Goal: Find specific page/section: Find specific page/section

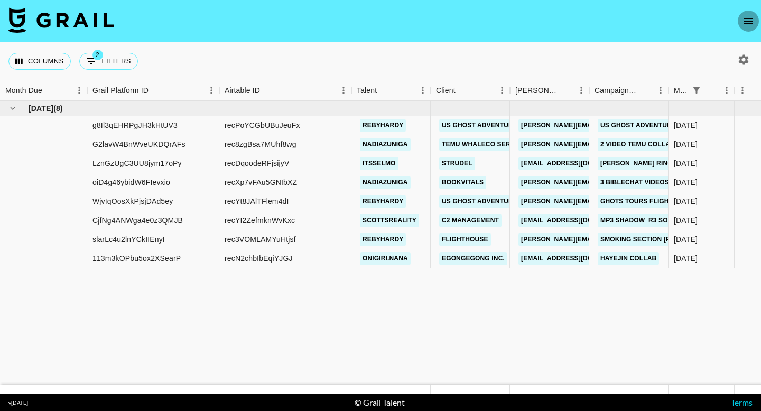
click at [744, 19] on icon "open drawer" at bounding box center [748, 21] width 13 height 13
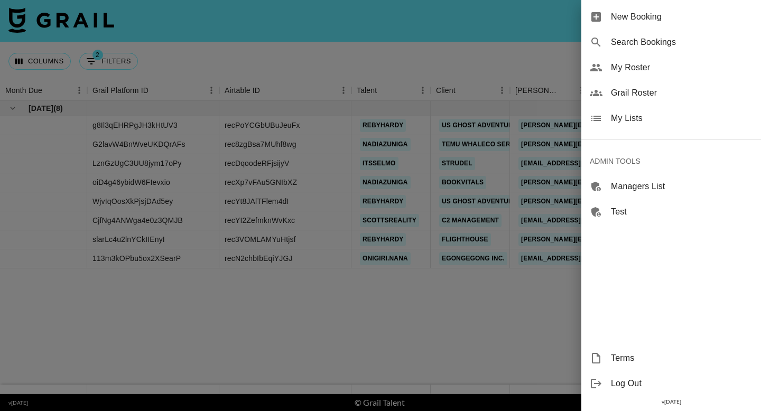
click at [652, 91] on span "Grail Roster" at bounding box center [682, 93] width 142 height 13
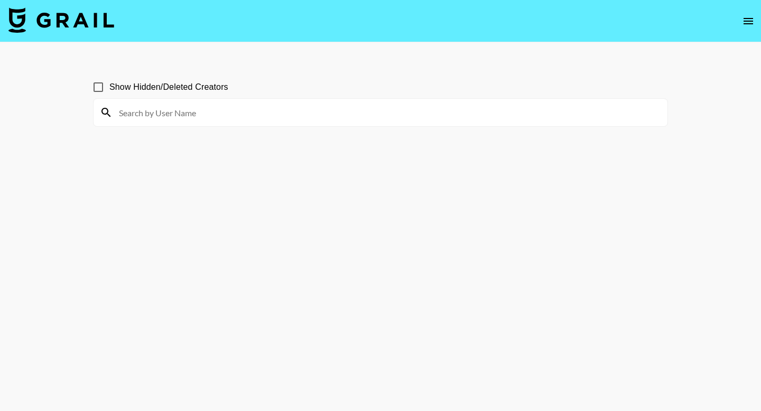
click at [276, 114] on input at bounding box center [387, 112] width 549 height 17
click at [231, 114] on input at bounding box center [387, 112] width 549 height 17
click at [96, 84] on input "Show Hidden/Deleted Creators" at bounding box center [98, 87] width 22 height 22
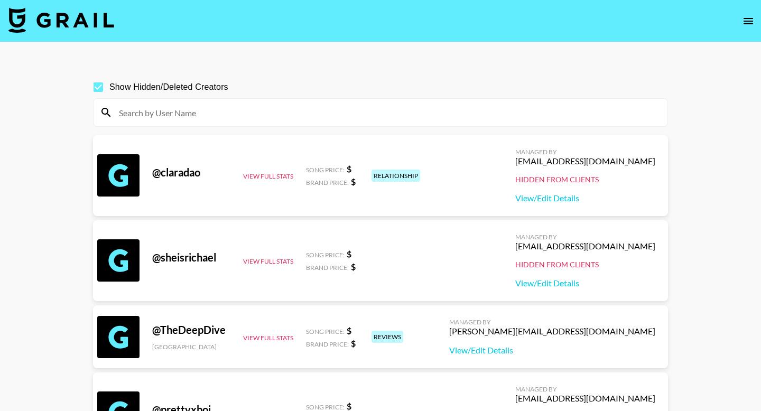
click at [157, 113] on input at bounding box center [387, 112] width 549 height 17
click at [99, 89] on input "Show Hidden/Deleted Creators" at bounding box center [98, 87] width 22 height 22
checkbox input "false"
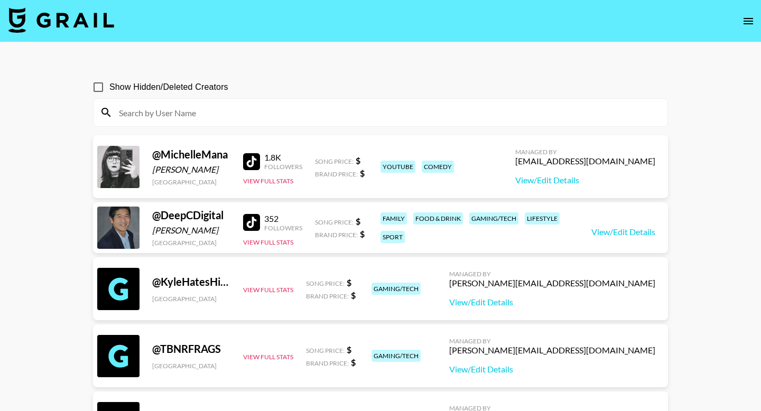
click at [160, 115] on input at bounding box center [387, 112] width 549 height 17
paste input "hannahcorallo"
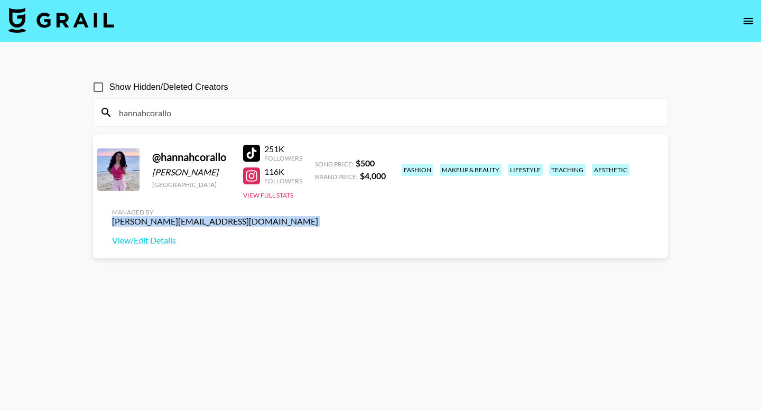
drag, startPoint x: 658, startPoint y: 170, endPoint x: 537, endPoint y: 166, distance: 120.6
click at [327, 200] on div "Managed By [PERSON_NAME][EMAIL_ADDRESS][DOMAIN_NAME] View/Edit Details" at bounding box center [215, 227] width 223 height 54
copy div "[PERSON_NAME][EMAIL_ADDRESS][DOMAIN_NAME]"
click at [279, 117] on input "hannahcorallo" at bounding box center [387, 112] width 549 height 17
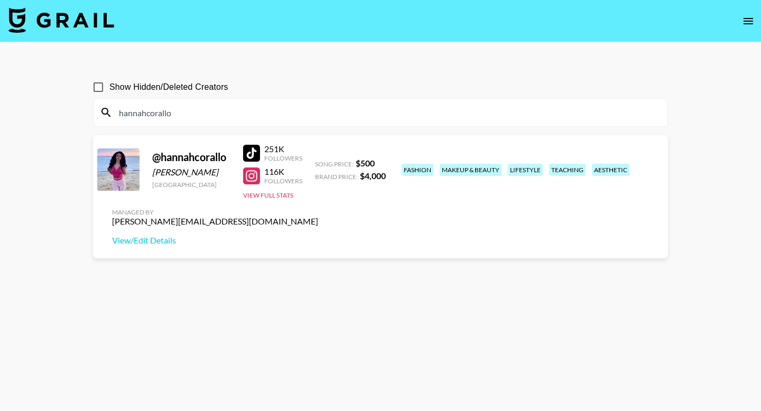
click at [279, 117] on input "hannahcorallo" at bounding box center [387, 112] width 549 height 17
paste input "grwmbysaraa"
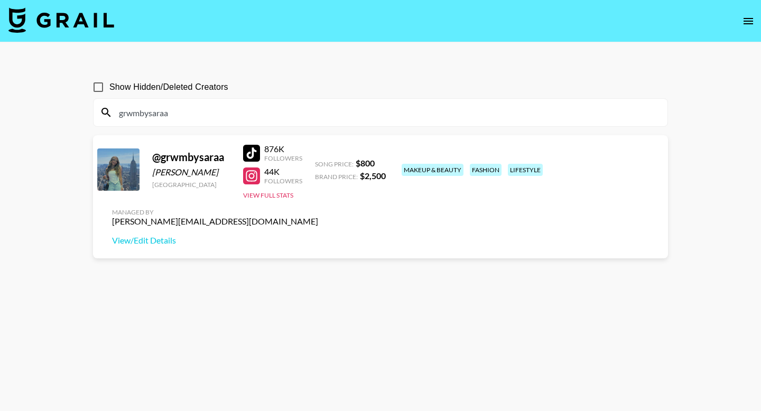
click at [252, 112] on input "grwmbysaraa" at bounding box center [387, 112] width 549 height 17
paste input "_princesa674"
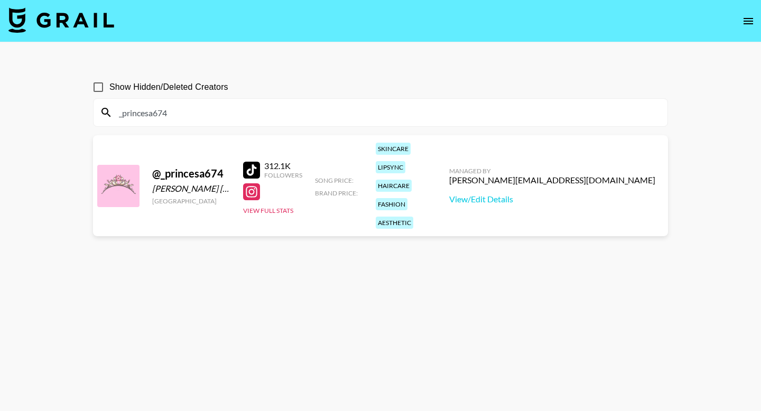
click at [212, 106] on input "_princesa674" at bounding box center [387, 112] width 549 height 17
paste input "jacobworth"
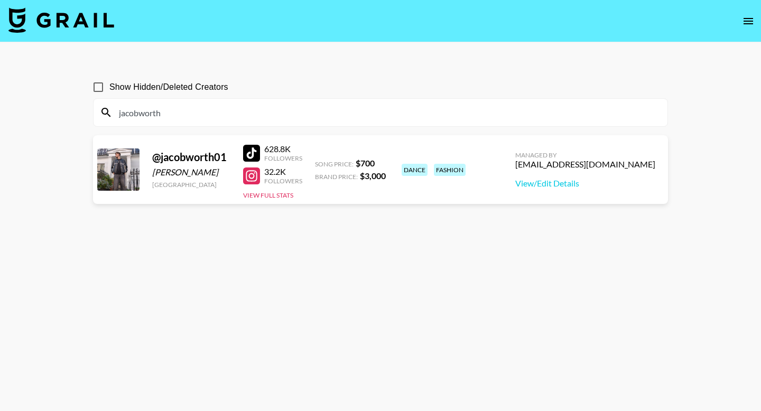
click at [260, 110] on input "jacobworth" at bounding box center [387, 112] width 549 height 17
paste input "mrnicknovak"
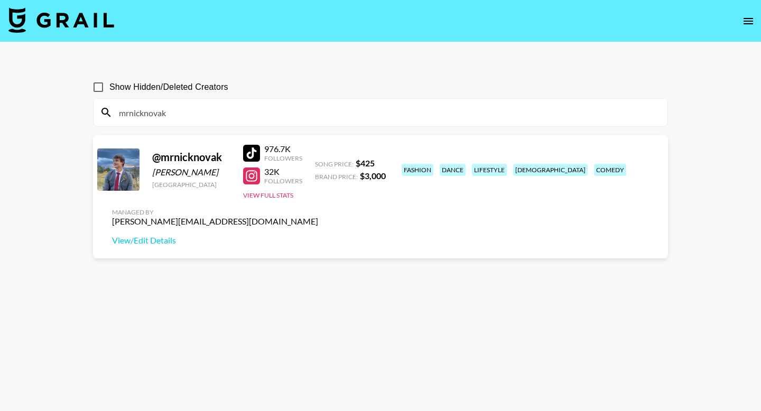
click at [406, 120] on input "mrnicknovak" at bounding box center [387, 112] width 549 height 17
paste input "graislinn"
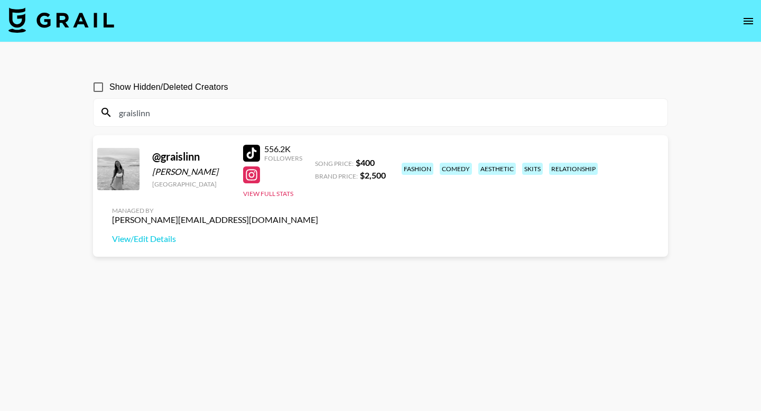
click at [332, 118] on input "graislinn" at bounding box center [387, 112] width 549 height 17
paste input "saianana"
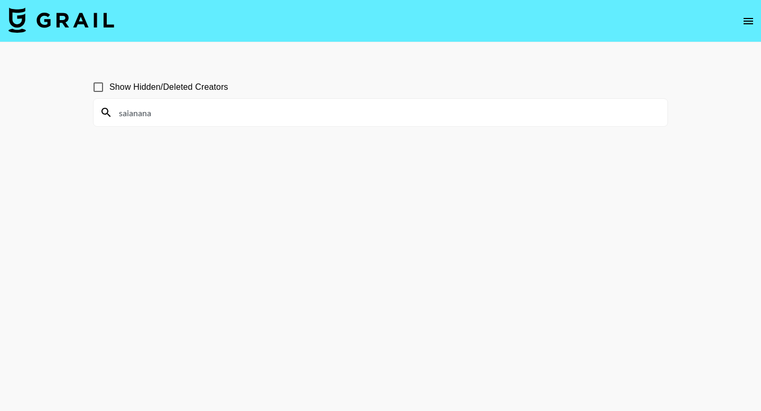
type input "saianana"
click at [97, 91] on input "Show Hidden/Deleted Creators" at bounding box center [98, 87] width 22 height 22
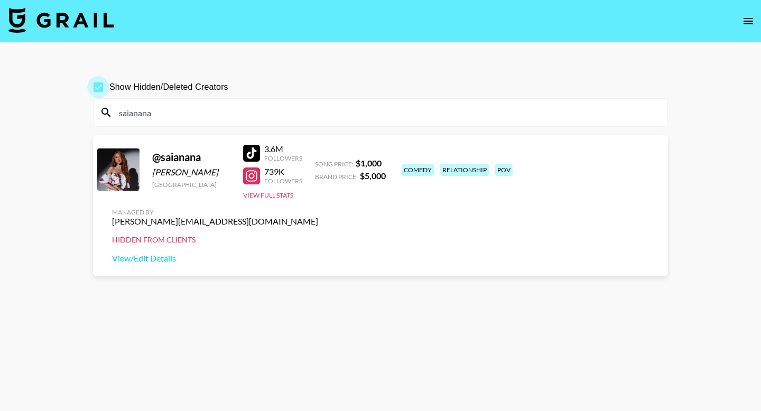
click at [97, 91] on input "Show Hidden/Deleted Creators" at bounding box center [98, 87] width 22 height 22
checkbox input "false"
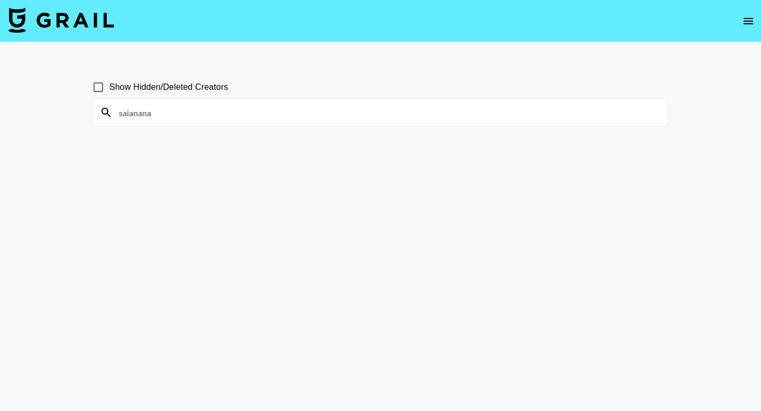
click at [319, 106] on input "saianana" at bounding box center [387, 112] width 549 height 17
paste input "xenoicxavier"
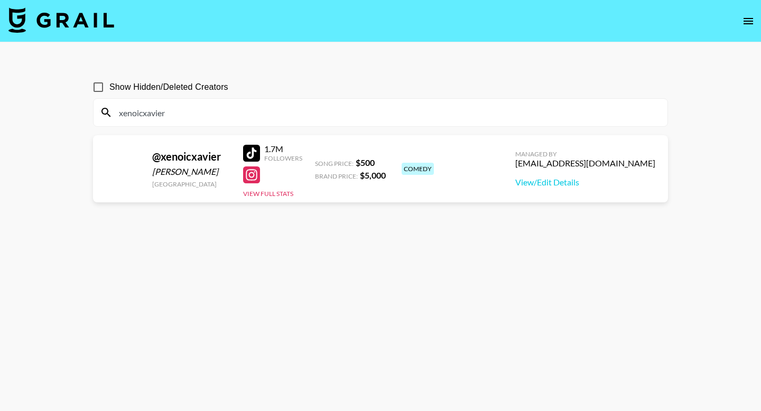
type input "xenoicxavier"
